Goal: Transaction & Acquisition: Purchase product/service

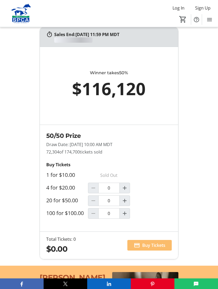
scroll to position [408, 0]
click at [125, 204] on mat-icon "Increment by one" at bounding box center [124, 201] width 6 height 6
type input "1"
click at [155, 249] on span "Buy Tickets" at bounding box center [153, 245] width 23 height 6
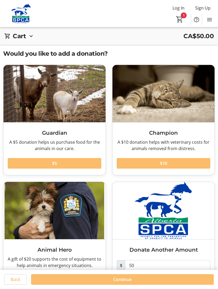
scroll to position [20, 0]
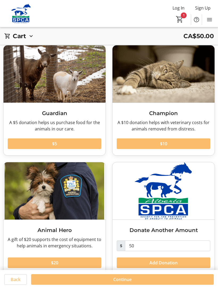
click at [126, 283] on span "Continue" at bounding box center [122, 280] width 18 height 6
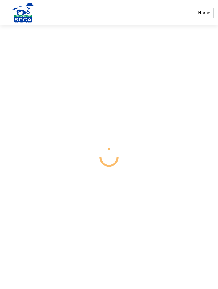
select select "CA"
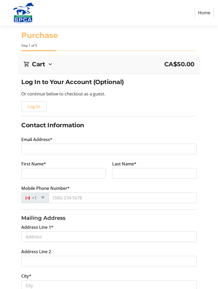
click at [35, 107] on span "Log In" at bounding box center [34, 107] width 12 height 6
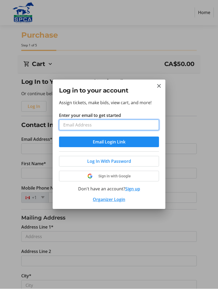
click at [86, 126] on input "Enter your email to get started" at bounding box center [109, 125] width 100 height 11
type input "[EMAIL_ADDRESS][PERSON_NAME][DOMAIN_NAME]"
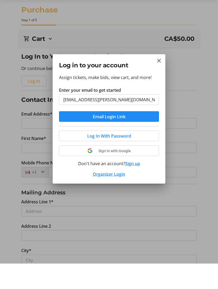
click at [128, 158] on span "Log In With Password" at bounding box center [109, 161] width 44 height 6
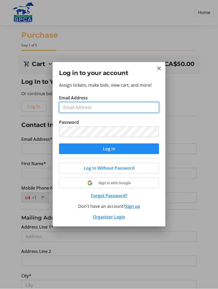
click at [88, 108] on input "Email Address" at bounding box center [109, 107] width 100 height 11
type input "lor"
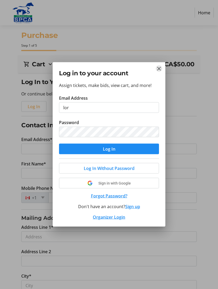
click at [160, 69] on button "Close" at bounding box center [159, 69] width 6 height 6
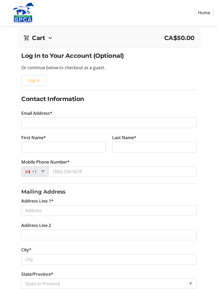
scroll to position [29, 0]
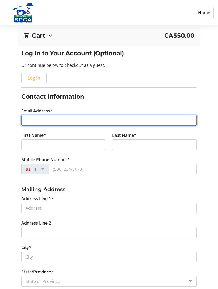
click at [50, 120] on input "Email Address*" at bounding box center [108, 120] width 175 height 11
type input "[EMAIL_ADDRESS][PERSON_NAME][DOMAIN_NAME]"
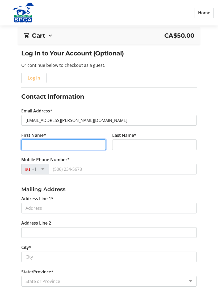
type input "[PERSON_NAME]"
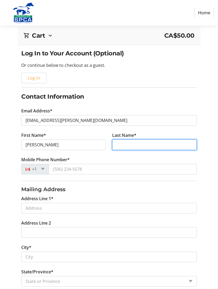
type input "Dumonceau"
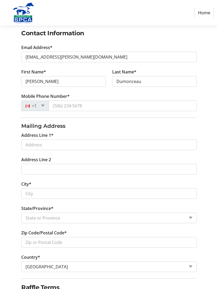
scroll to position [95, 0]
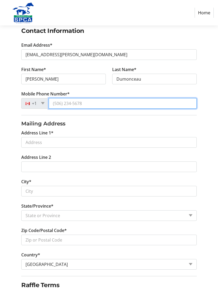
click at [88, 103] on input "Mobile Phone Number*" at bounding box center [123, 103] width 148 height 11
type input "[PHONE_NUMBER]"
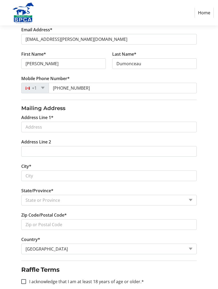
scroll to position [131, 0]
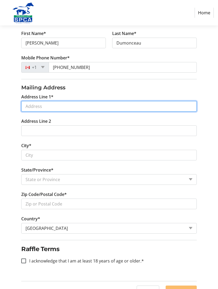
click at [49, 108] on input "Address Line 1*" at bounding box center [108, 106] width 175 height 11
type input "[STREET_ADDRESS]"
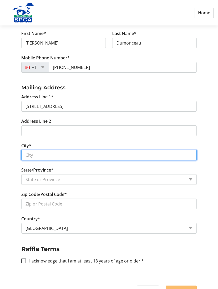
type input "Strathmore"
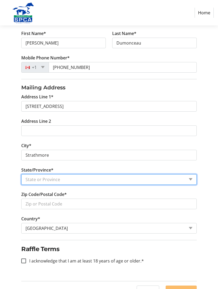
select select "AB"
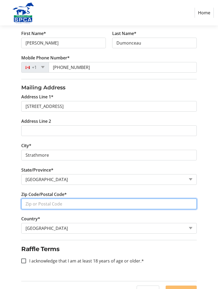
type input "T1P 1R9"
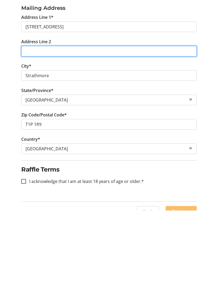
scroll to position [141, 0]
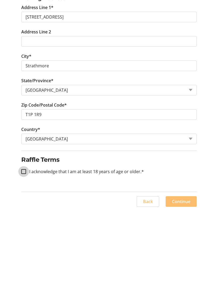
click at [23, 248] on input "I acknowledge that I am at least 18 years of age or older.*" at bounding box center [23, 250] width 5 height 5
checkbox input "true"
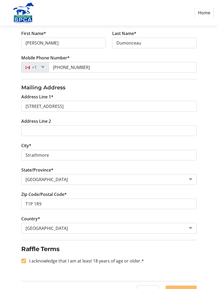
click at [183, 289] on span "Continue" at bounding box center [181, 291] width 18 height 6
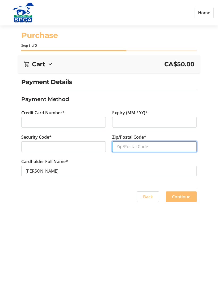
click at [136, 144] on input "Zip/Postal Code*" at bounding box center [154, 146] width 84 height 11
type input "T1P 1R9"
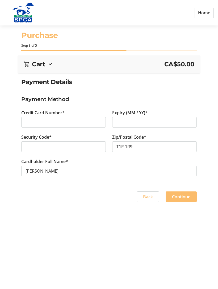
click at [188, 196] on span "Continue" at bounding box center [181, 197] width 18 height 6
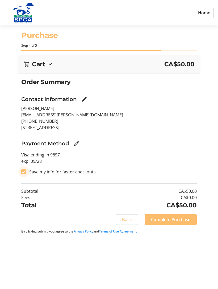
click at [24, 170] on input "Save my info for faster checkouts" at bounding box center [23, 172] width 5 height 5
checkbox input "false"
click at [183, 218] on span "Complete Purchase" at bounding box center [170, 220] width 39 height 6
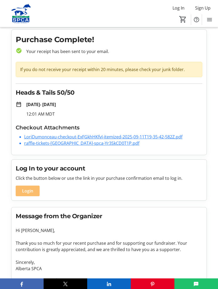
scroll to position [5, 0]
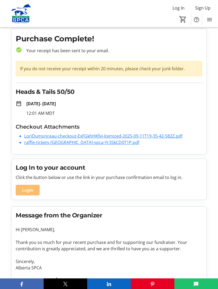
click at [138, 134] on link "LoriDumonceau-checkout-ExFGkhHKfvI-itemized-2025-09-11T19-35-42-582Z.pdf" at bounding box center [103, 136] width 158 height 6
click at [56, 145] on link "raffle-tickets-[GEOGRAPHIC_DATA]-spca-Yr3SkCD0T1P.pdf" at bounding box center [81, 143] width 115 height 6
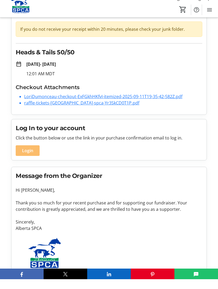
scroll to position [33, 0]
